Goal: Find specific page/section: Find specific page/section

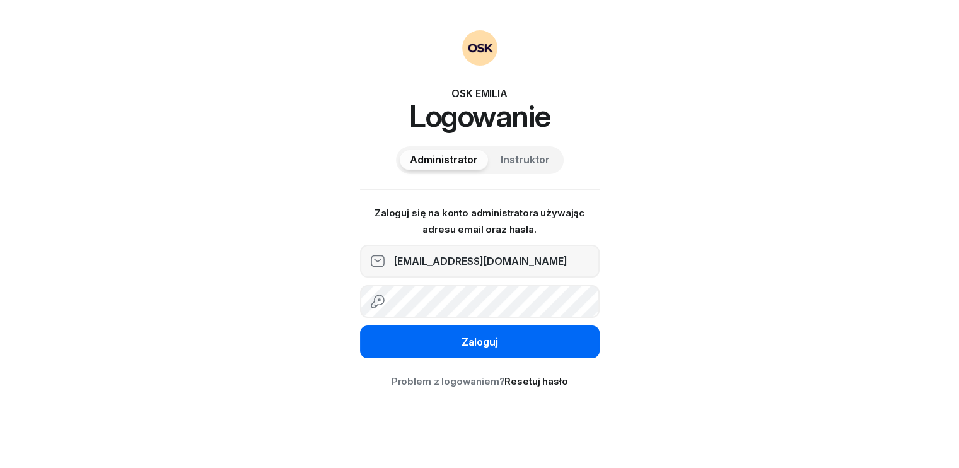
click at [462, 340] on div "Zaloguj" at bounding box center [479, 342] width 37 height 16
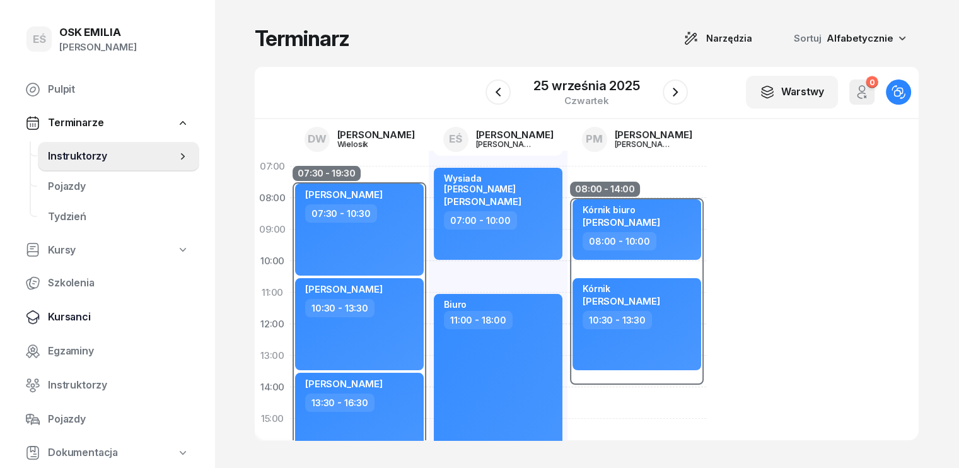
click at [72, 316] on span "Kursanci" at bounding box center [118, 317] width 141 height 16
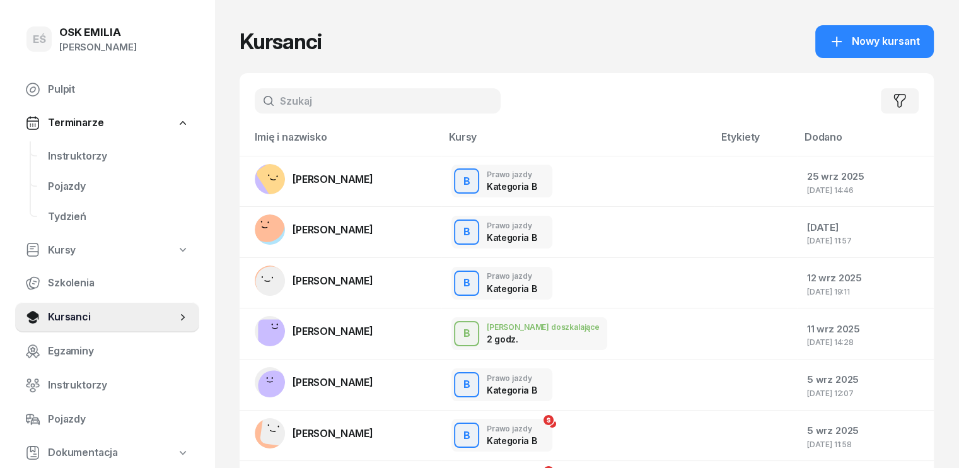
click at [294, 105] on input "text" at bounding box center [378, 100] width 246 height 25
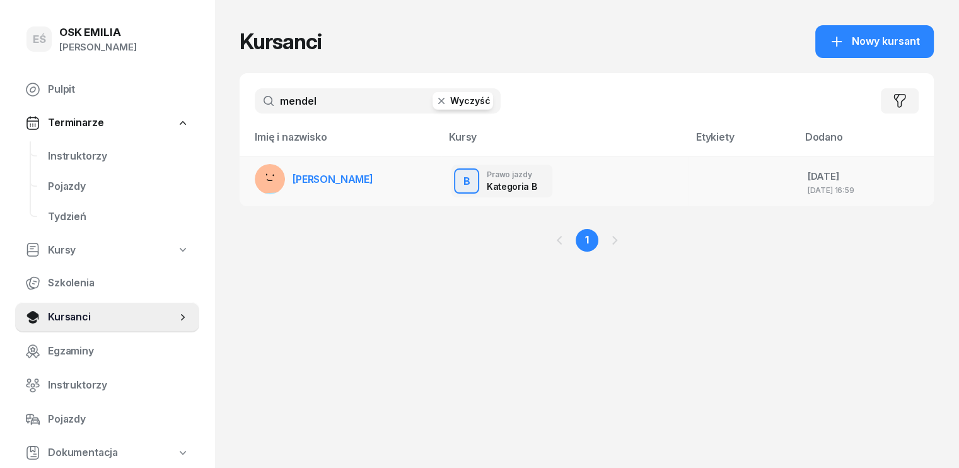
type input "mendel"
click at [328, 186] on link "[PERSON_NAME]" at bounding box center [314, 179] width 118 height 30
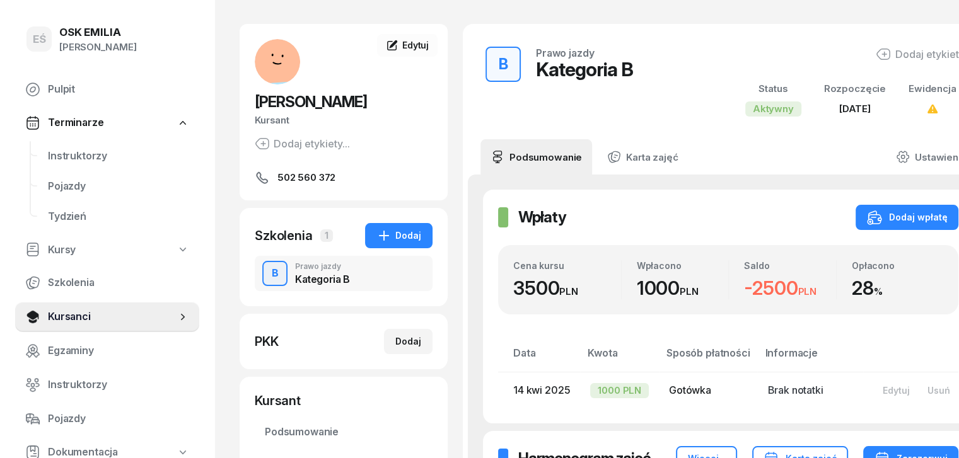
scroll to position [63, 0]
